Goal: Register for event/course: Register for event/course

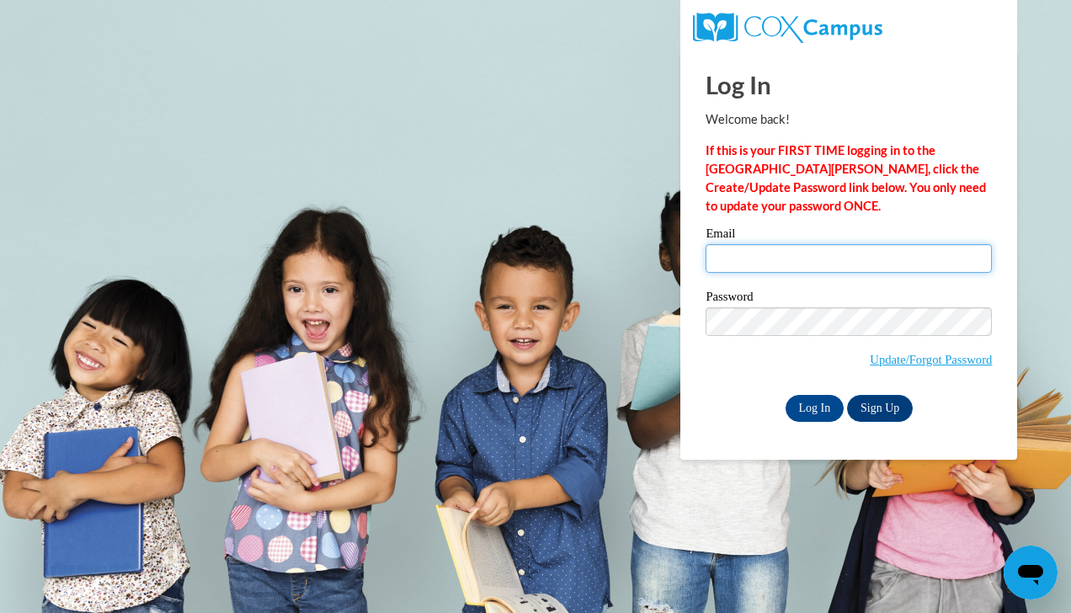
click at [736, 259] on input "Email" at bounding box center [849, 258] width 286 height 29
type input "mwilson@portagelearningcenters.com"
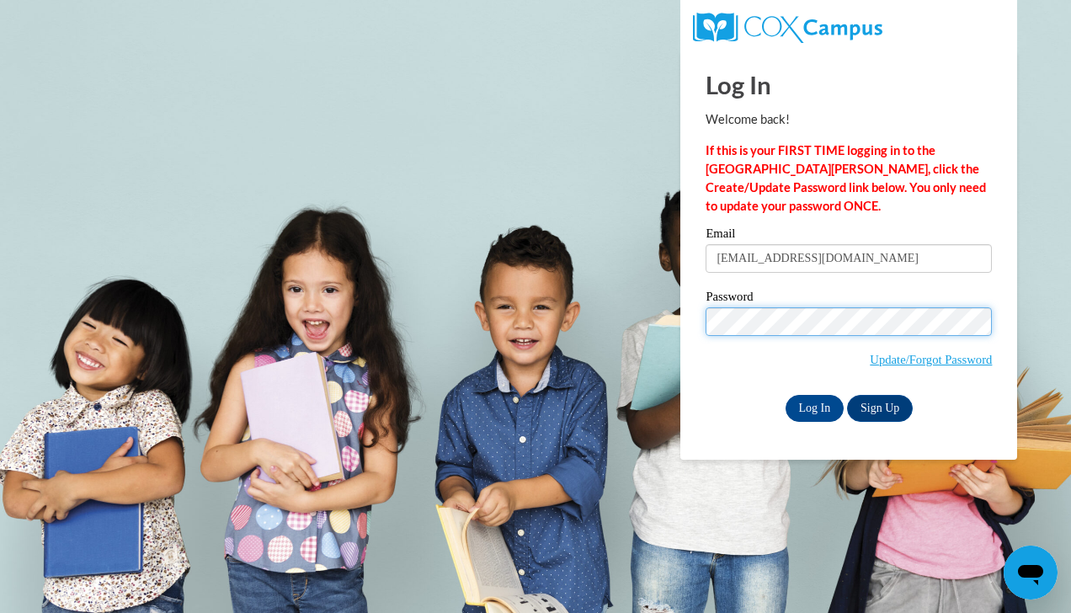
click at [786, 395] on input "Log In" at bounding box center [815, 408] width 59 height 27
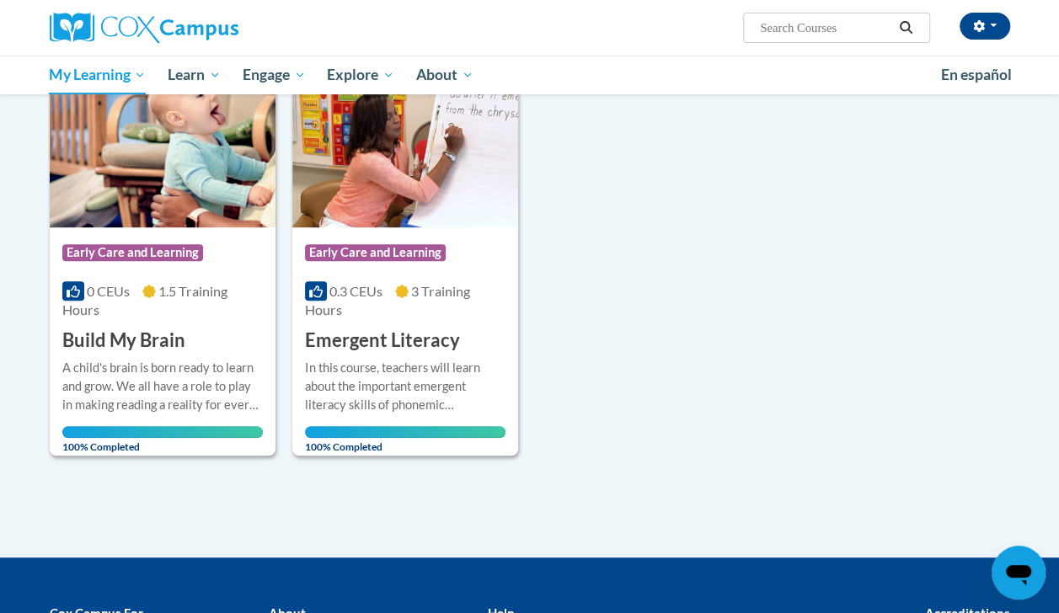
scroll to position [253, 0]
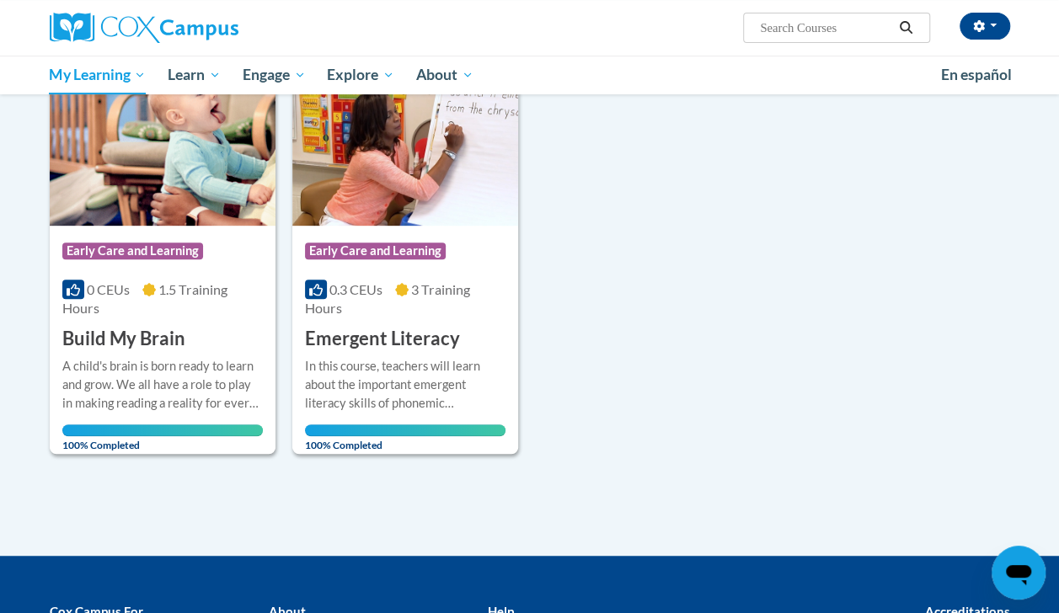
drag, startPoint x: 519, startPoint y: 263, endPoint x: 697, endPoint y: -40, distance: 351.9
click at [697, 0] on html "Madeline Wilson (America/New_York UTC-04:00) My Profile Inbox My Transcripts Lo…" at bounding box center [529, 53] width 1059 height 613
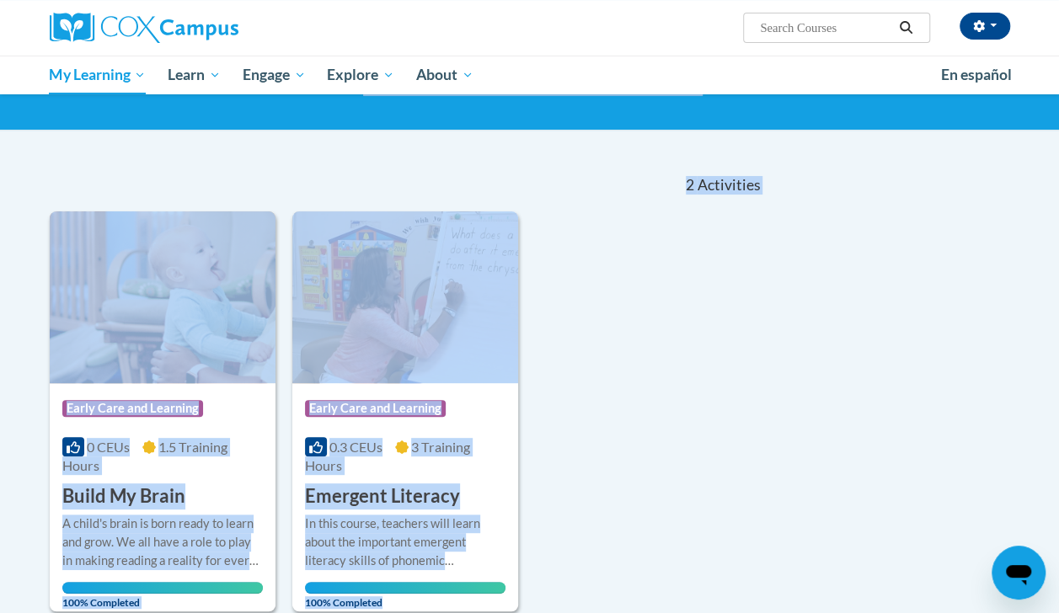
drag, startPoint x: 697, startPoint y: -40, endPoint x: 857, endPoint y: 197, distance: 285.9
click at [857, 197] on div "Sort Date Enrolled Title (A-Z) «« « 1-2 » »» 2 Activities CEUs Course Category:…" at bounding box center [529, 385] width 985 height 455
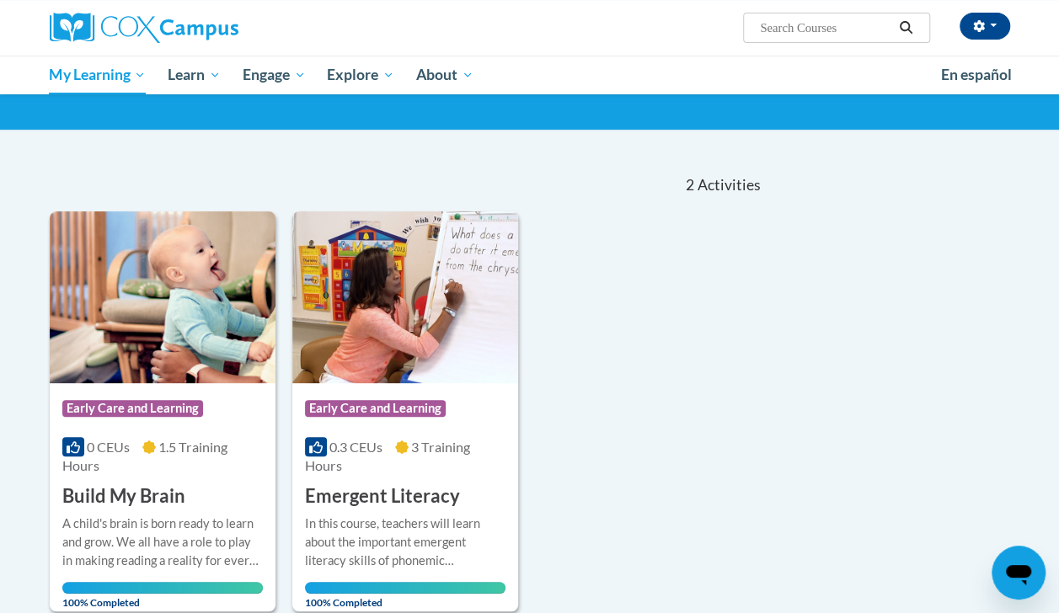
click at [812, 27] on input "Search..." at bounding box center [825, 28] width 135 height 20
type input "monitoring"
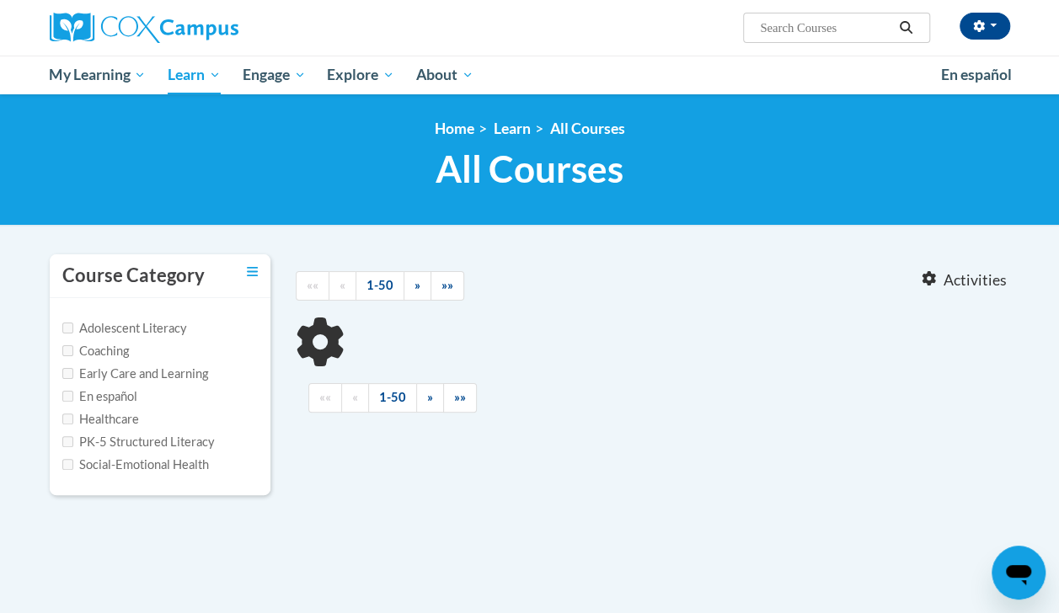
type input "monitoring"
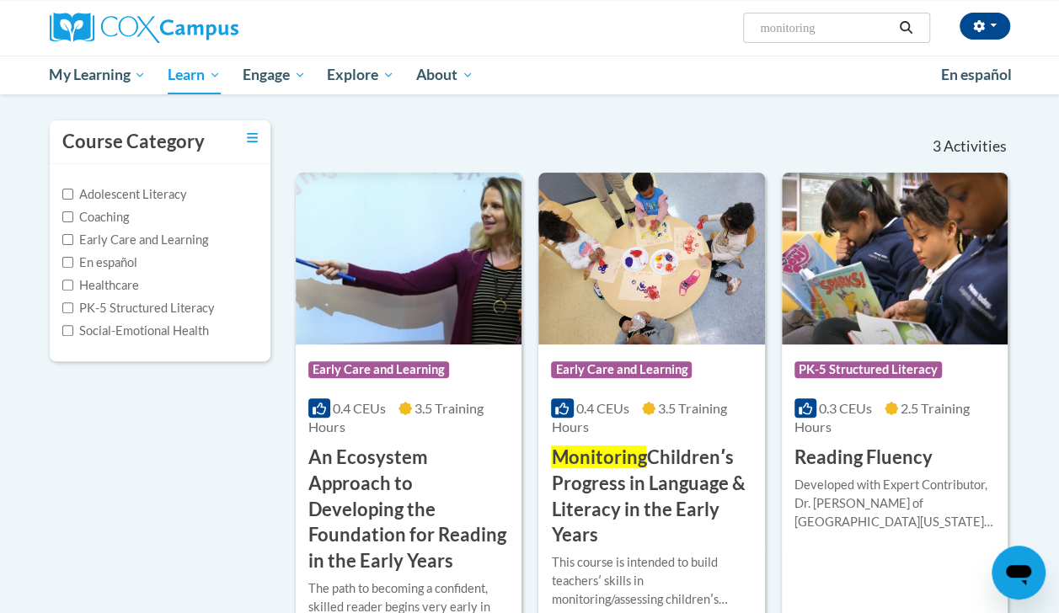
scroll to position [136, 0]
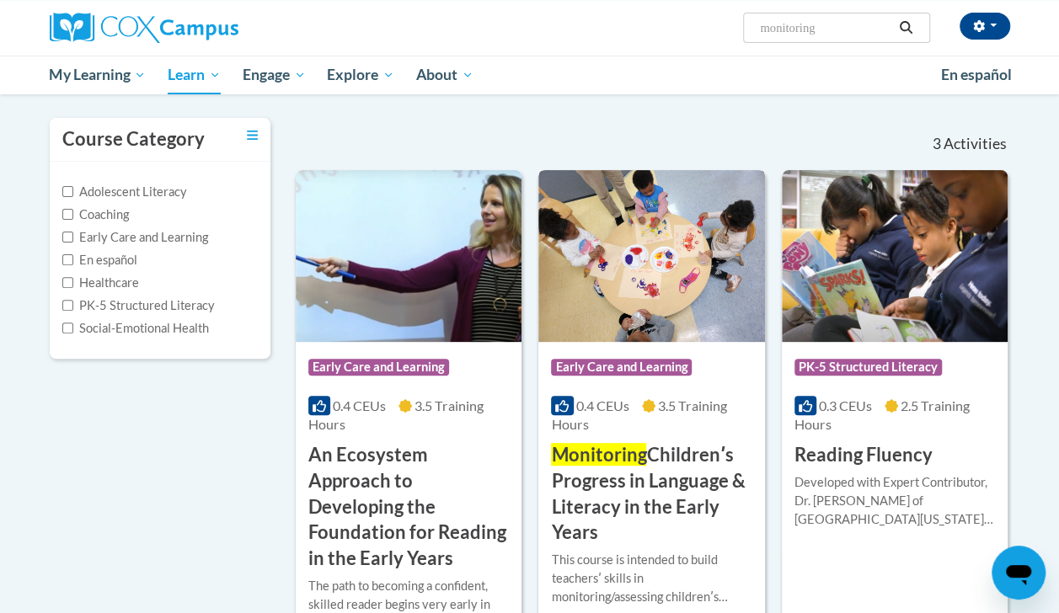
click at [660, 483] on h3 "Monitoring Childrenʹs Progress in Language & Literacy in the Early Years" at bounding box center [651, 494] width 200 height 104
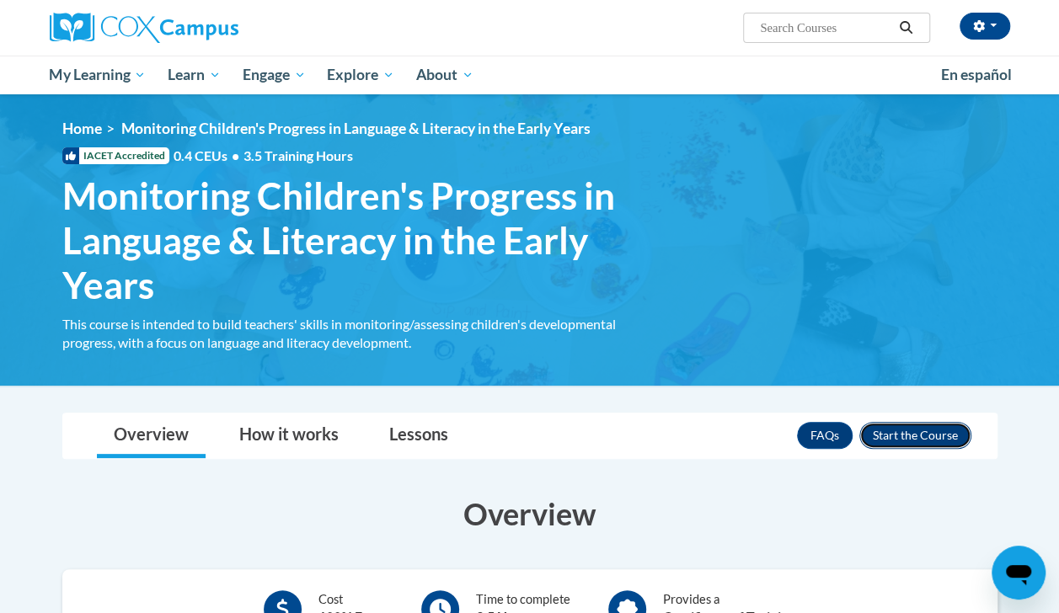
click at [913, 429] on button "Enroll" at bounding box center [915, 435] width 112 height 27
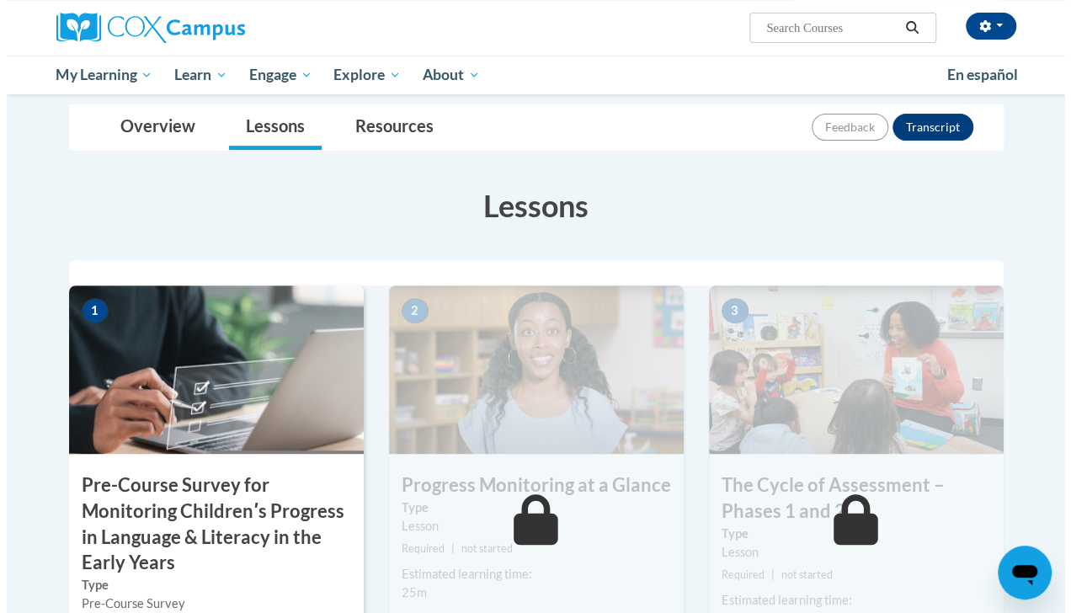
scroll to position [405, 0]
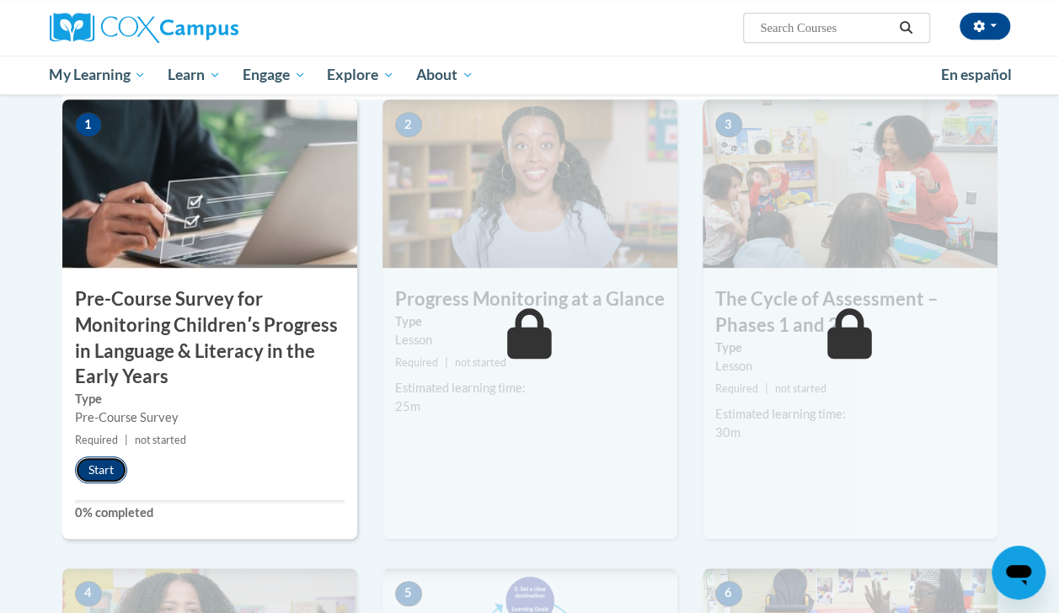
click at [91, 470] on button "Start" at bounding box center [101, 470] width 52 height 27
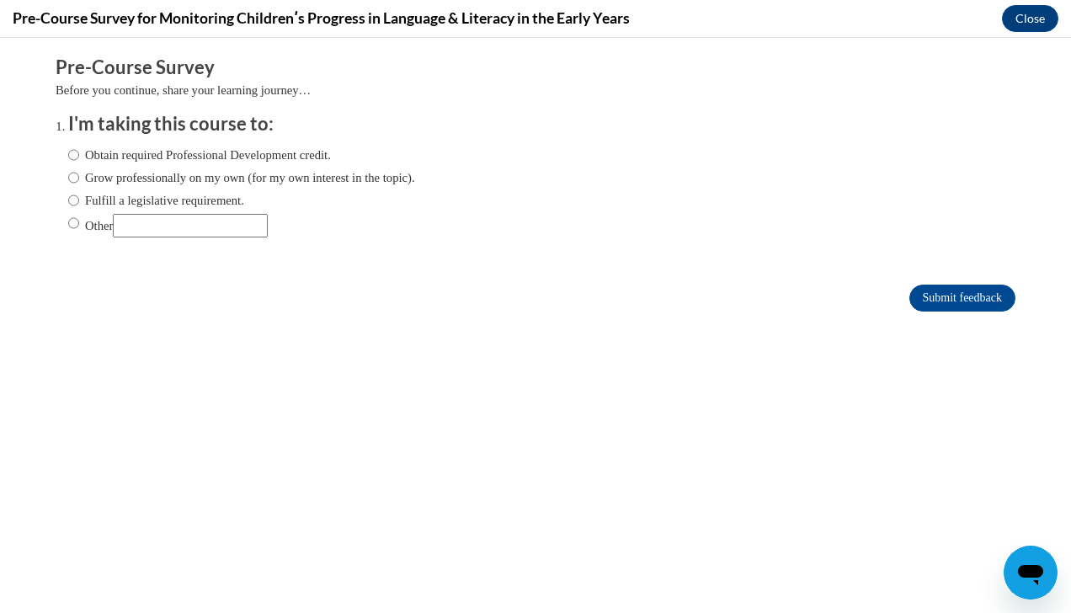
scroll to position [0, 0]
click at [123, 141] on div "Obtain required Professional Development credit. Grow professionally on my own …" at bounding box center [241, 191] width 347 height 109
click at [123, 157] on label "Obtain required Professional Development credit." at bounding box center [199, 155] width 263 height 19
click at [79, 157] on input "Obtain required Professional Development credit." at bounding box center [73, 155] width 11 height 19
radio input "true"
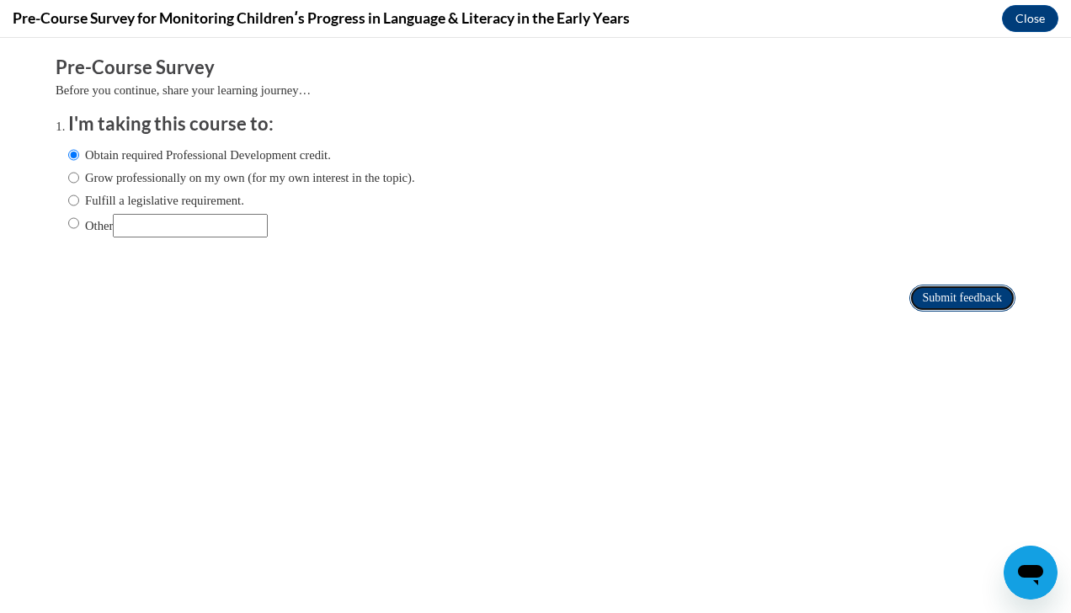
click at [991, 308] on input "Submit feedback" at bounding box center [963, 298] width 106 height 27
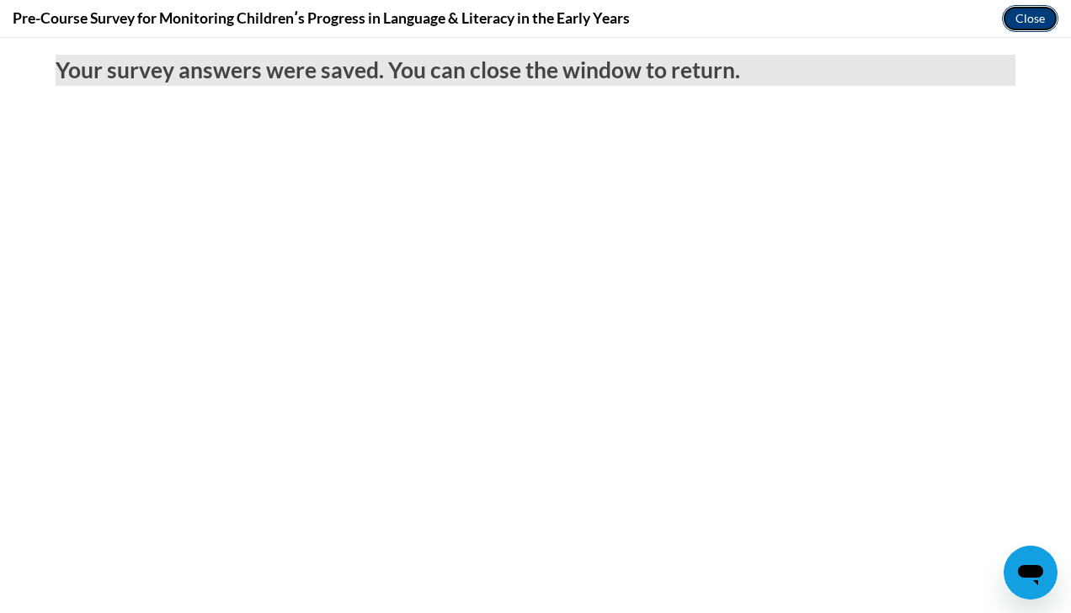
click at [1022, 17] on button "Close" at bounding box center [1030, 18] width 56 height 27
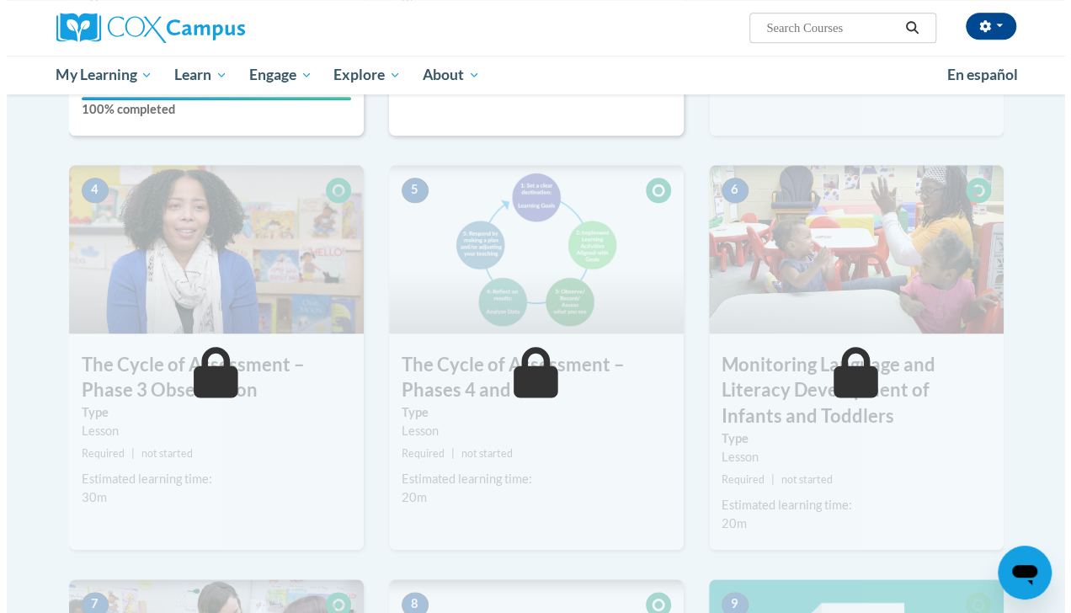
scroll to position [480, 0]
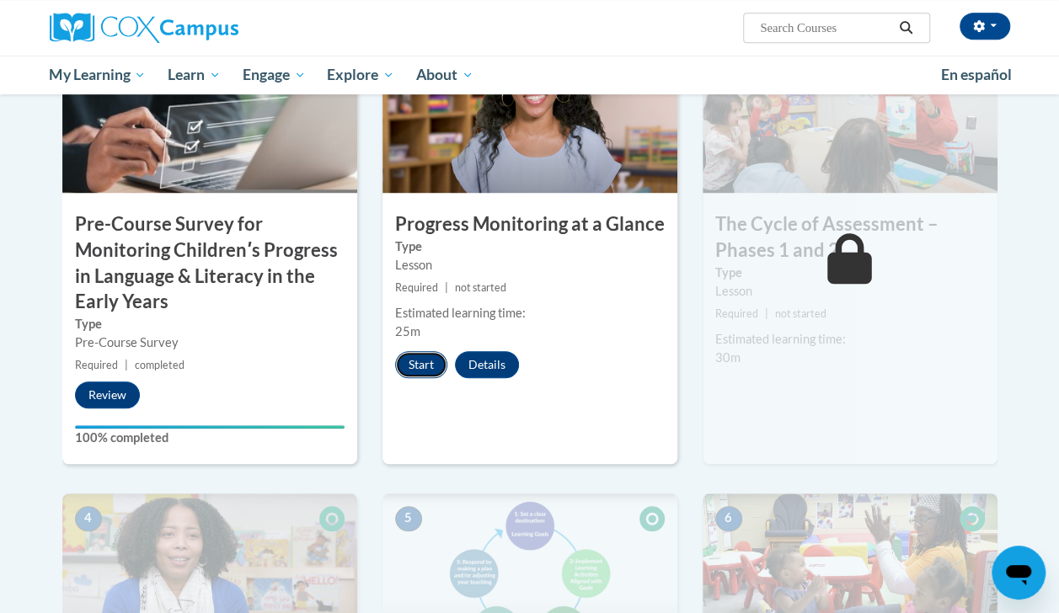
click at [422, 360] on button "Start" at bounding box center [421, 364] width 52 height 27
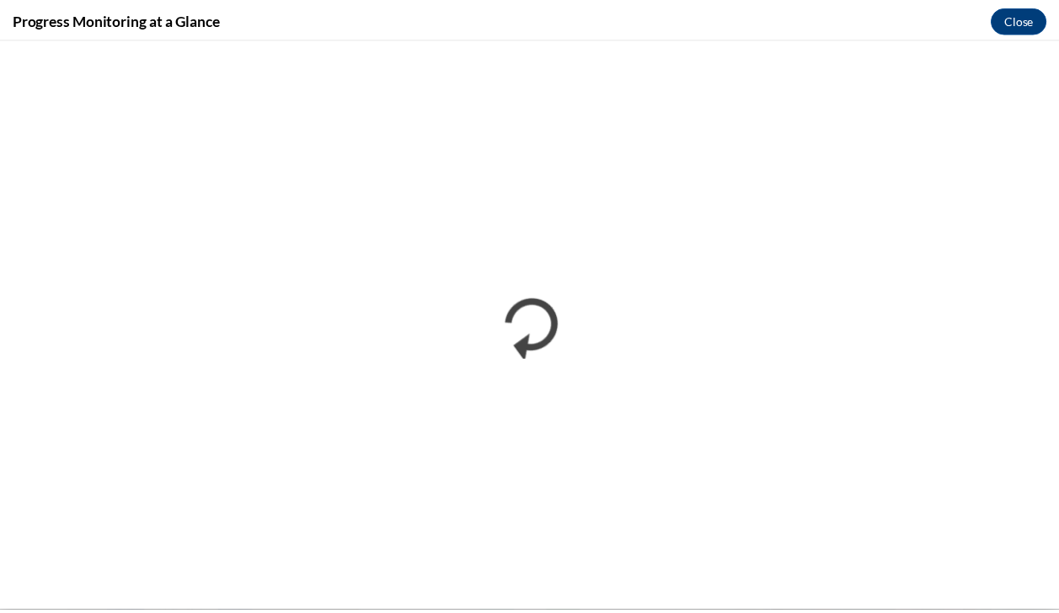
scroll to position [0, 0]
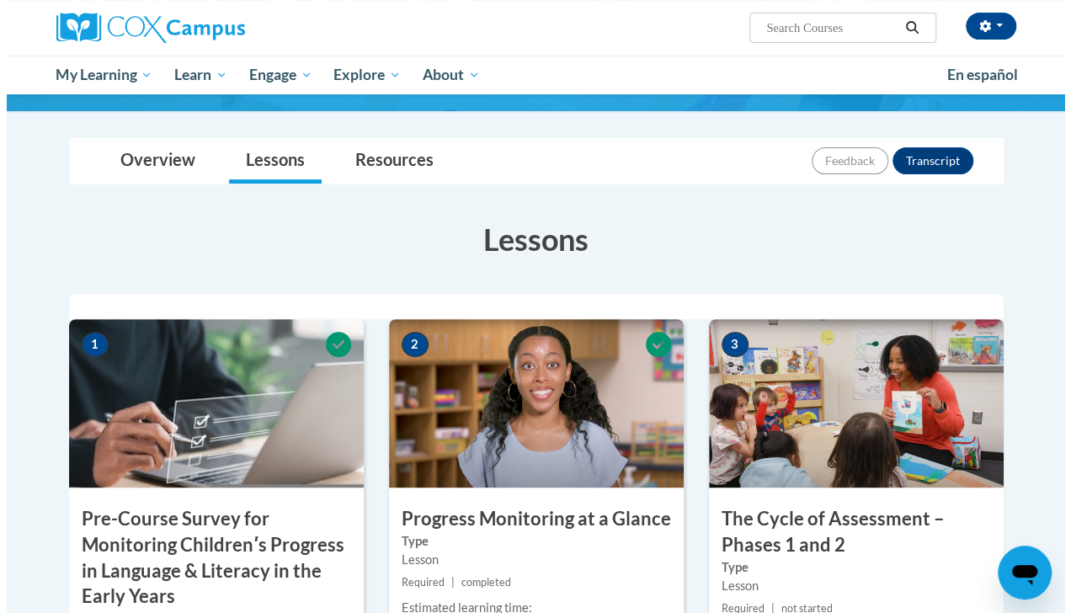
scroll to position [451, 0]
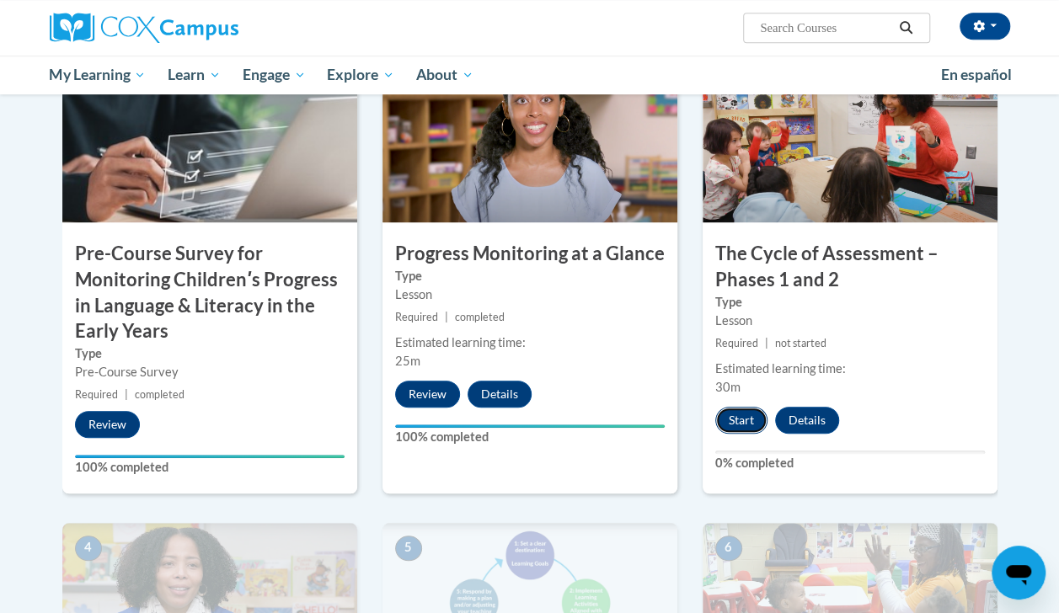
click at [728, 413] on button "Start" at bounding box center [741, 420] width 52 height 27
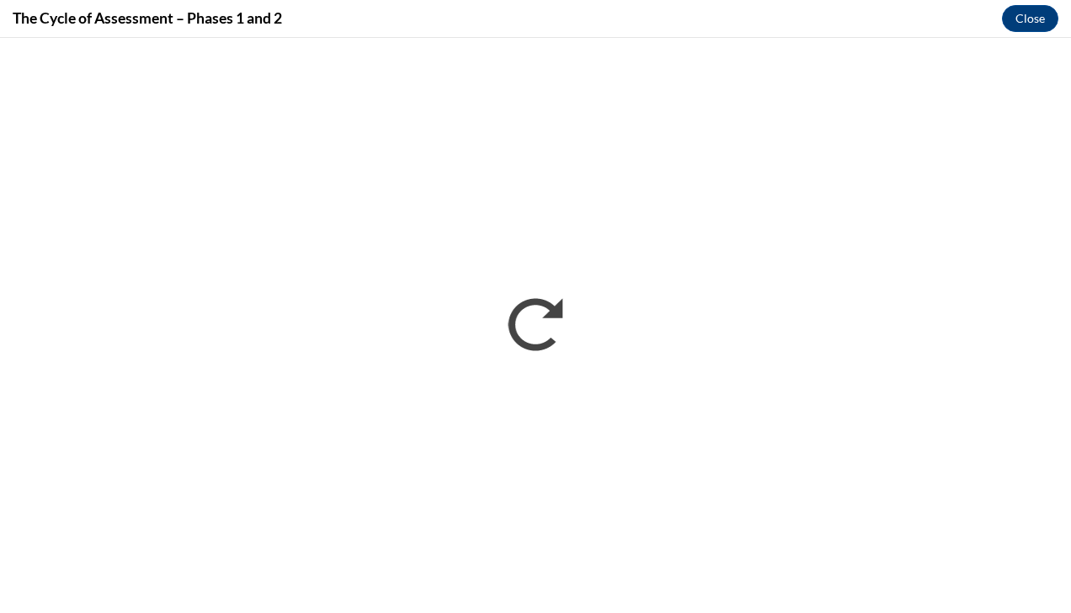
scroll to position [0, 0]
